Goal: Information Seeking & Learning: Learn about a topic

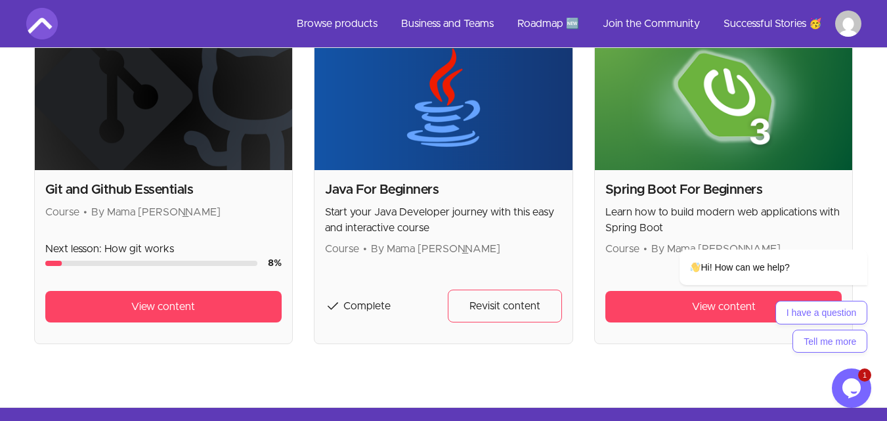
scroll to position [296, 0]
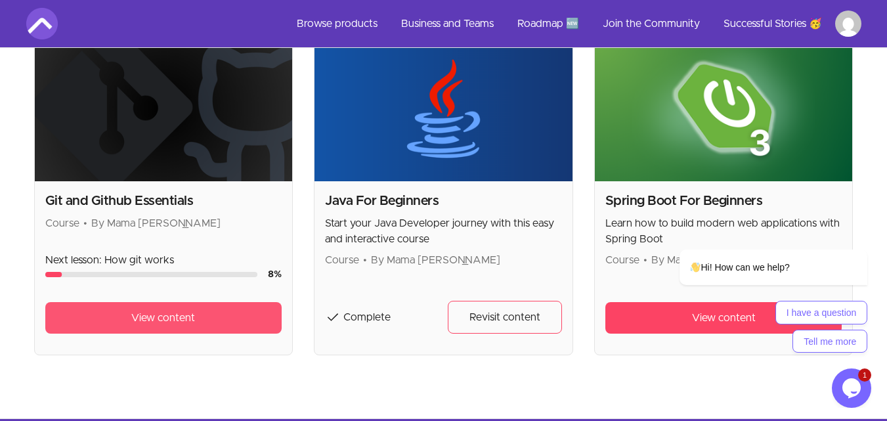
click at [191, 321] on span "View content" at bounding box center [163, 318] width 64 height 16
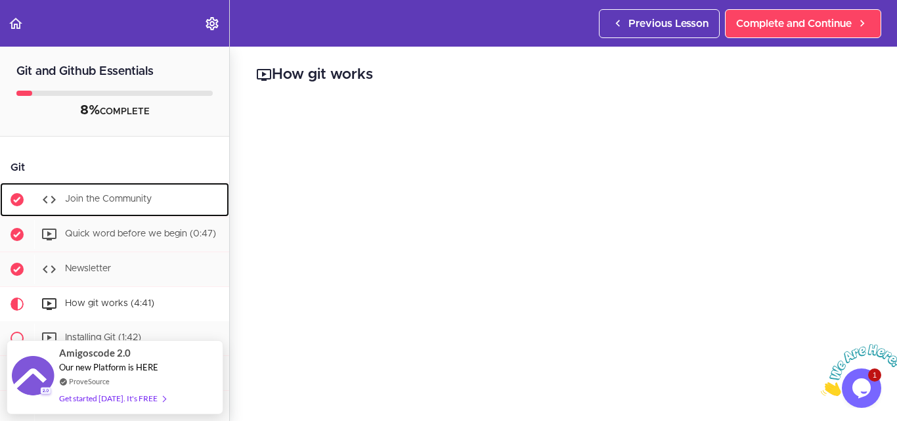
click at [116, 202] on span "Join the Community" at bounding box center [108, 198] width 87 height 9
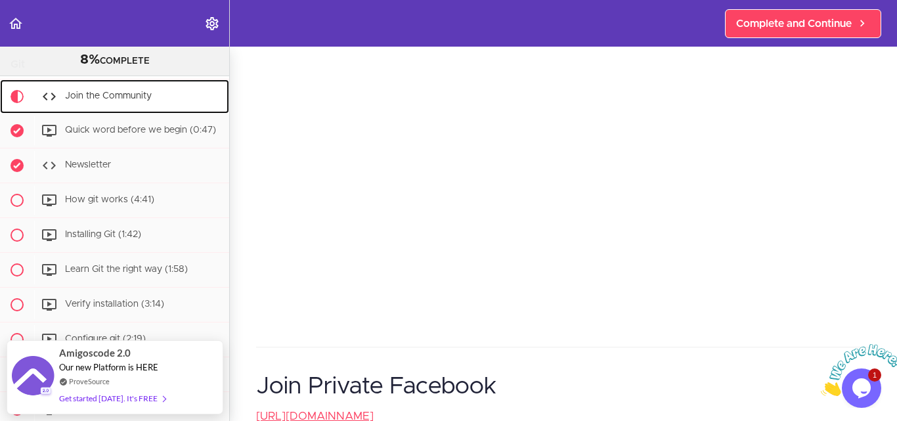
scroll to position [110, 0]
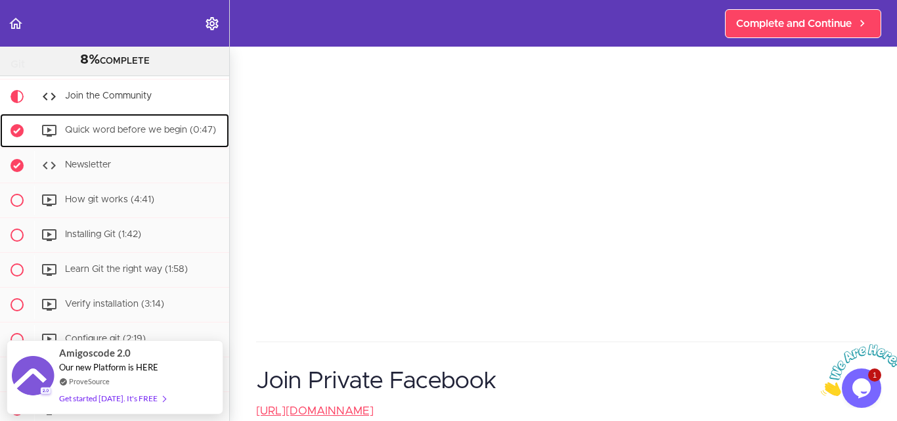
click at [81, 129] on span "Quick word before we begin (0:47)" at bounding box center [140, 129] width 151 height 9
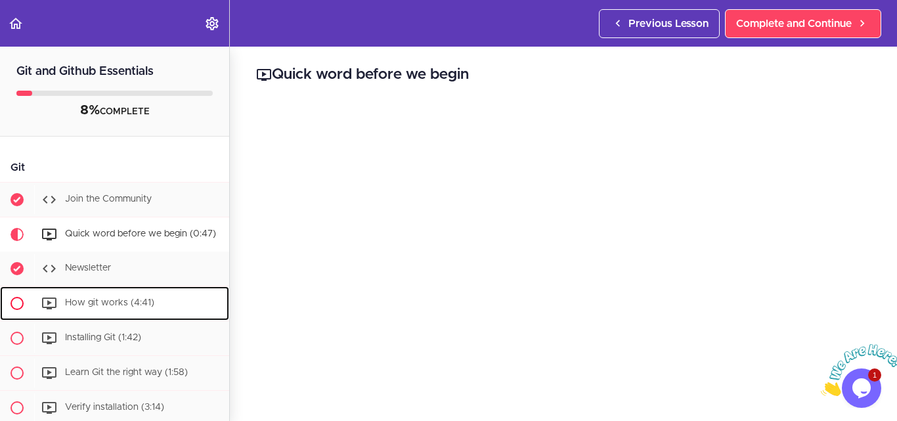
click at [95, 307] on span "How git works (4:41)" at bounding box center [109, 302] width 89 height 9
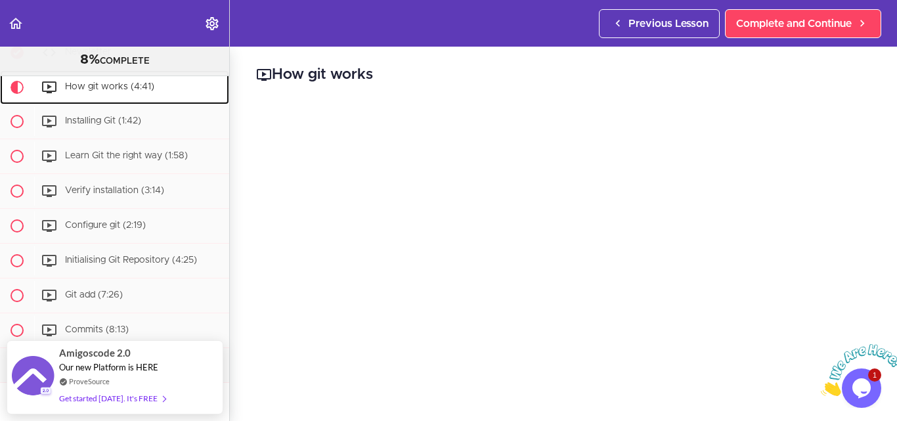
scroll to position [45, 0]
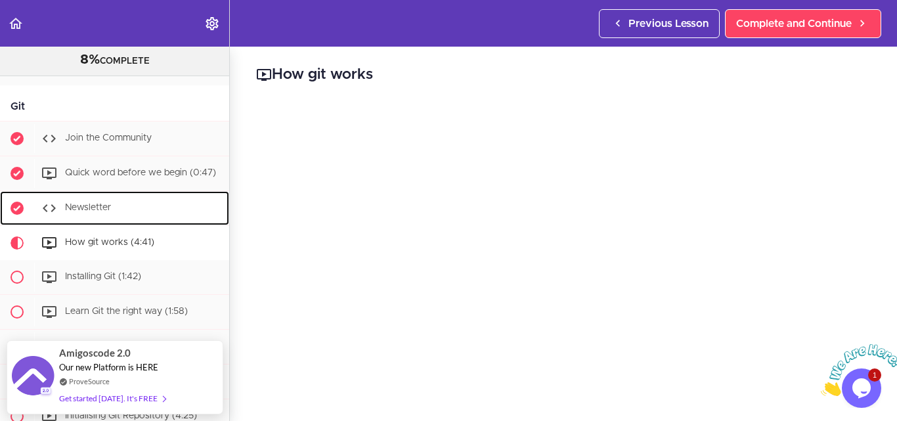
click at [64, 223] on div "Newsletter" at bounding box center [131, 208] width 195 height 29
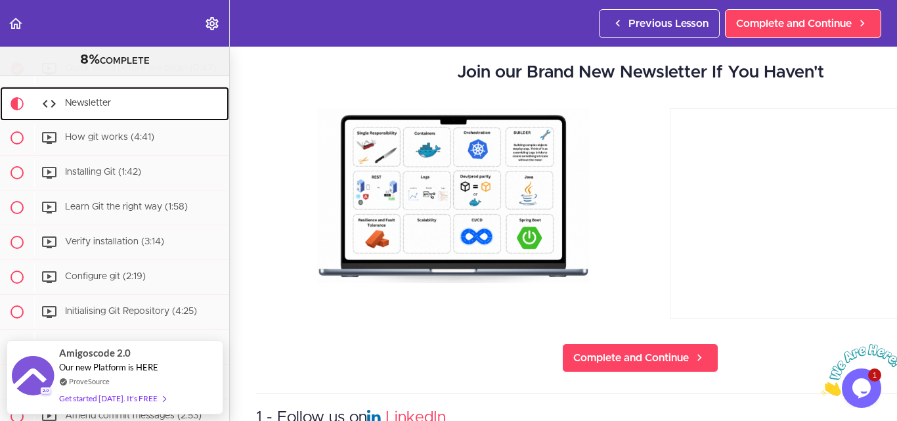
scroll to position [53, 0]
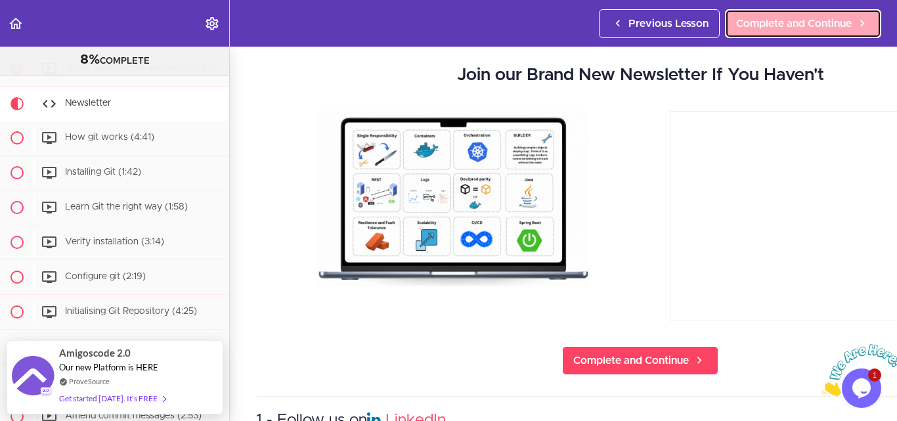
click at [772, 16] on span "Complete and Continue" at bounding box center [794, 24] width 116 height 16
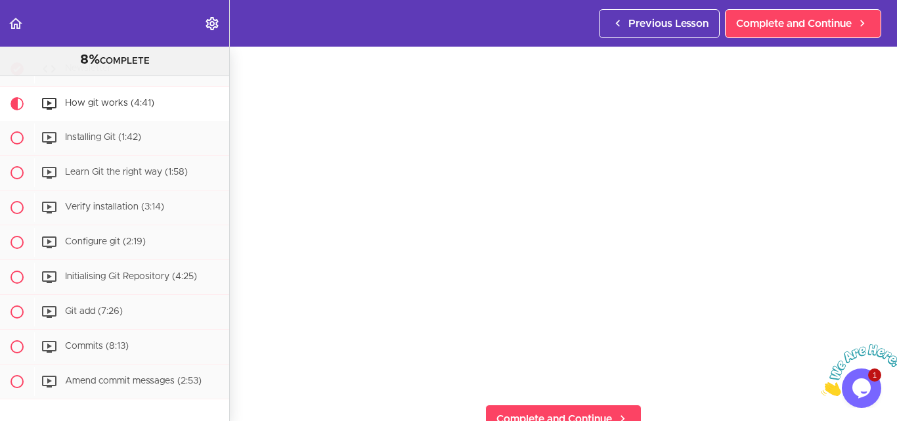
scroll to position [77, 0]
click at [546, 405] on span "Complete and Continue" at bounding box center [554, 410] width 116 height 16
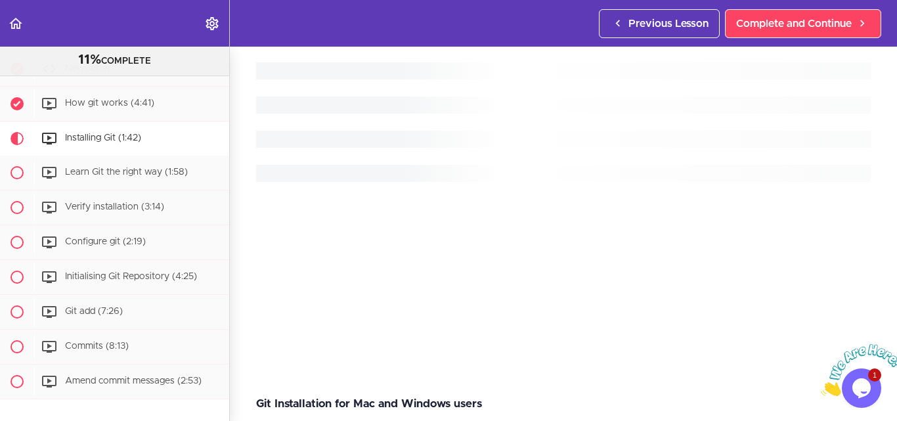
scroll to position [219, 0]
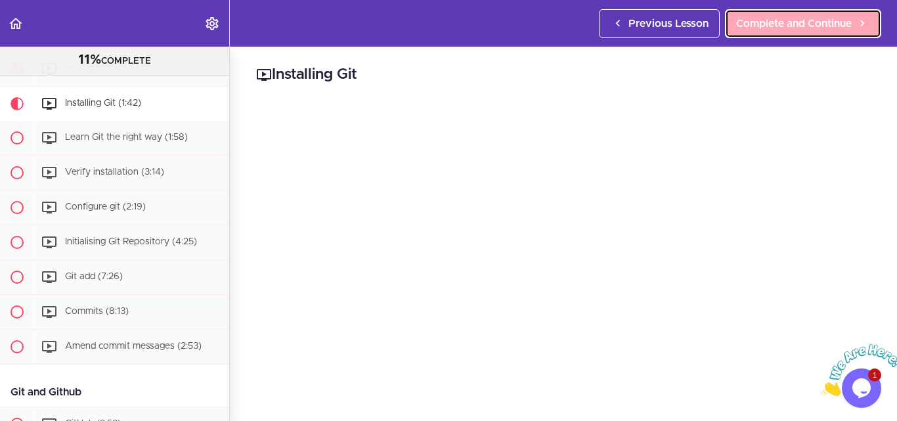
click at [769, 26] on span "Complete and Continue" at bounding box center [794, 24] width 116 height 16
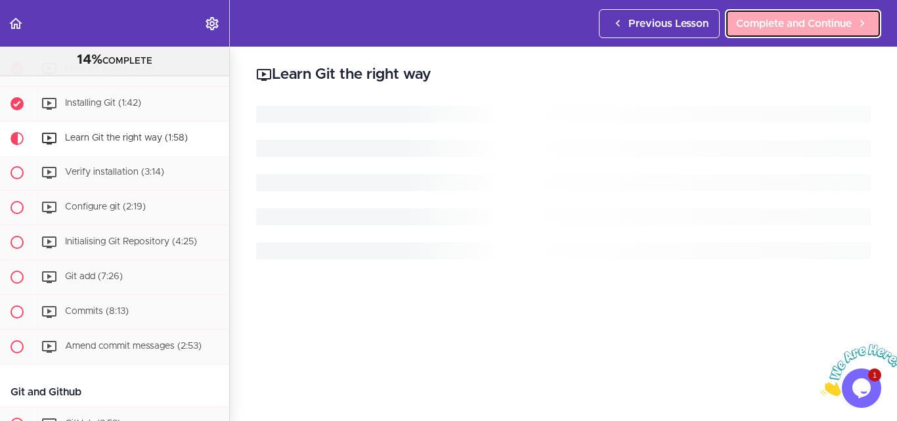
scroll to position [254, 0]
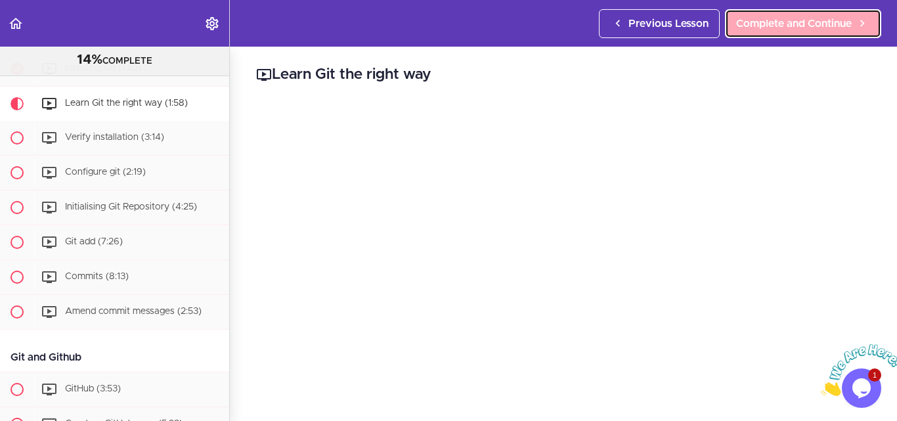
click at [788, 20] on span "Complete and Continue" at bounding box center [794, 24] width 116 height 16
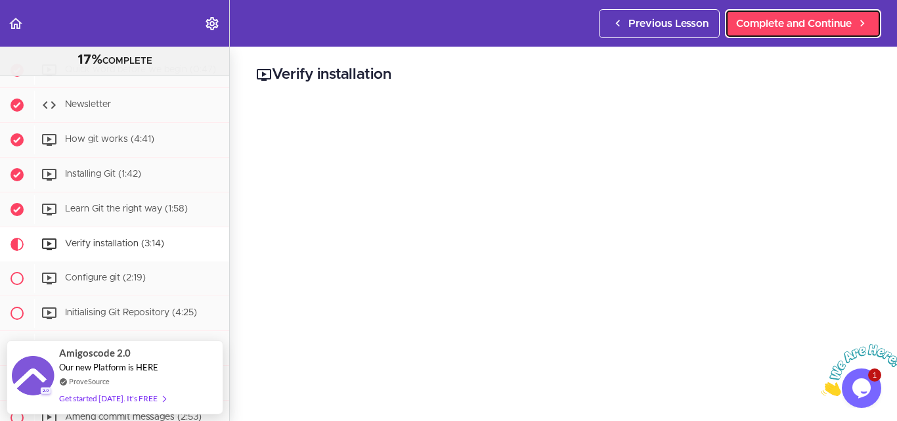
scroll to position [142, 0]
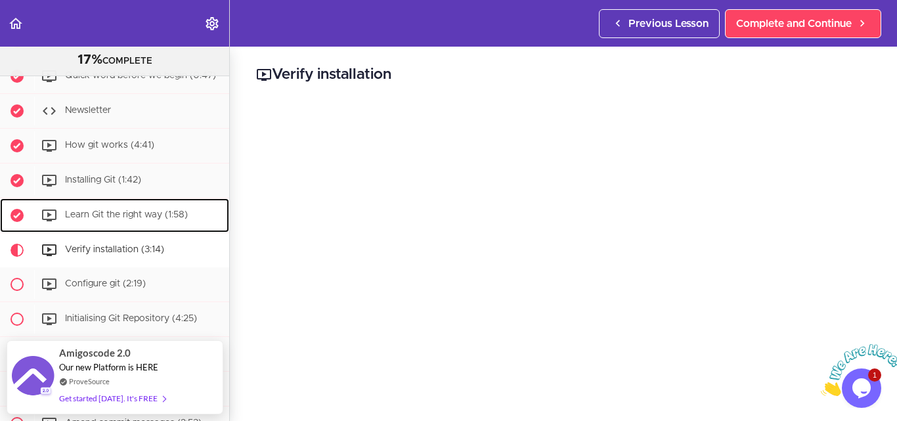
click at [138, 230] on div "Learn Git the right way (1:58)" at bounding box center [131, 215] width 195 height 29
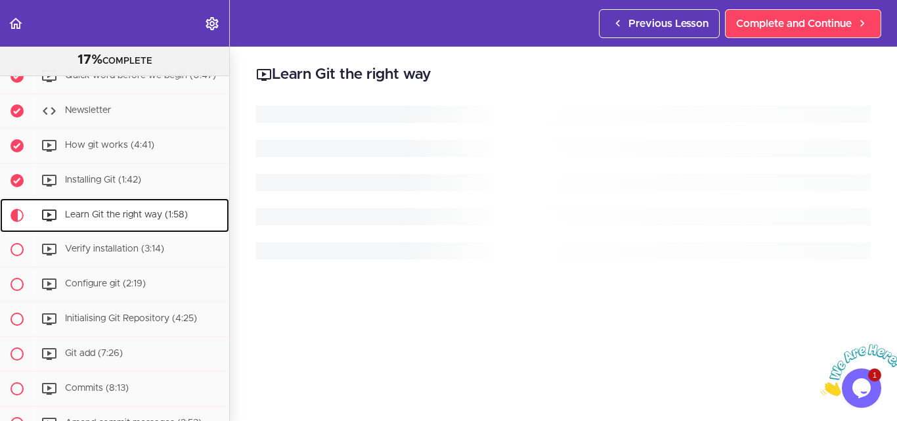
scroll to position [254, 0]
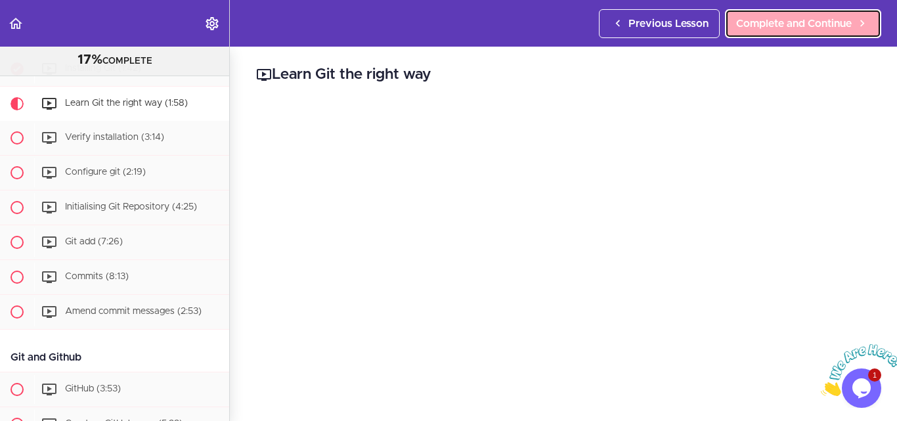
click at [751, 31] on span "Complete and Continue" at bounding box center [794, 24] width 116 height 16
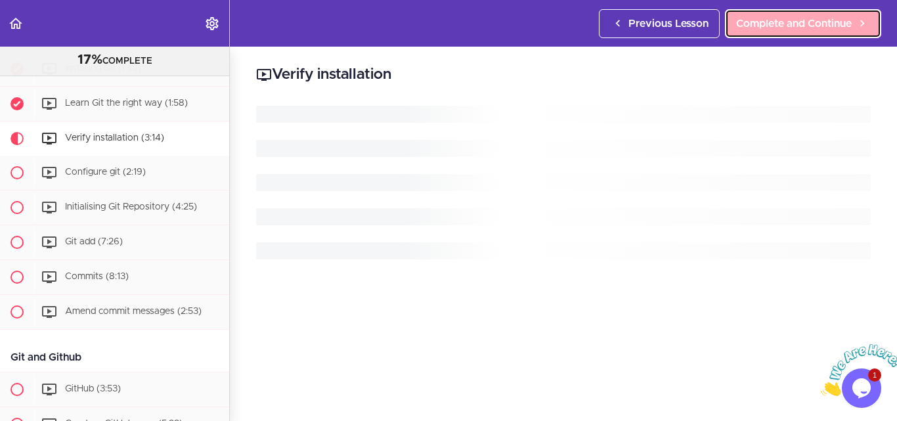
scroll to position [288, 0]
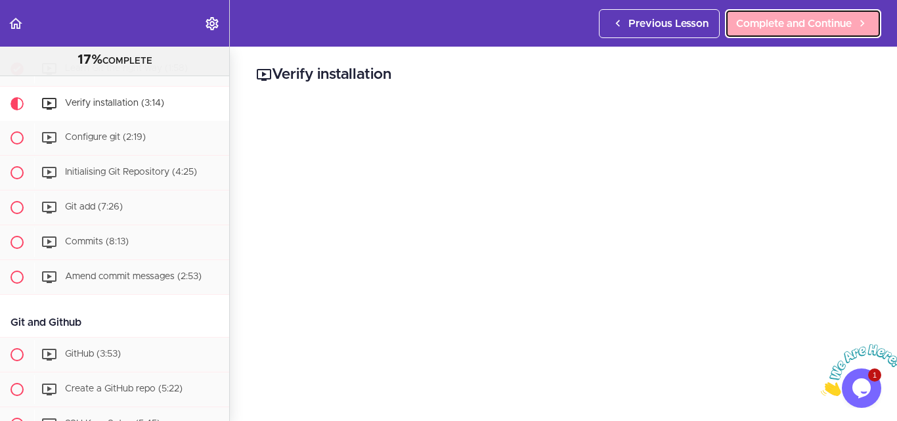
click at [792, 32] on link "Complete and Continue" at bounding box center [803, 23] width 156 height 29
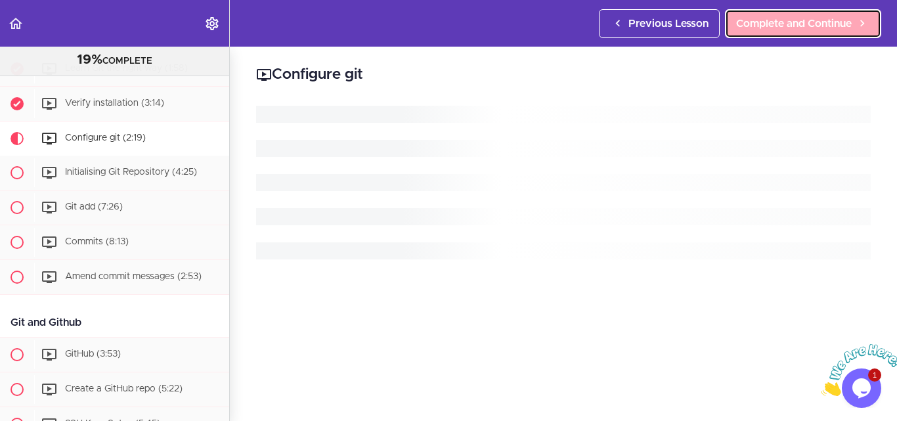
scroll to position [323, 0]
